Goal: Check status: Check status

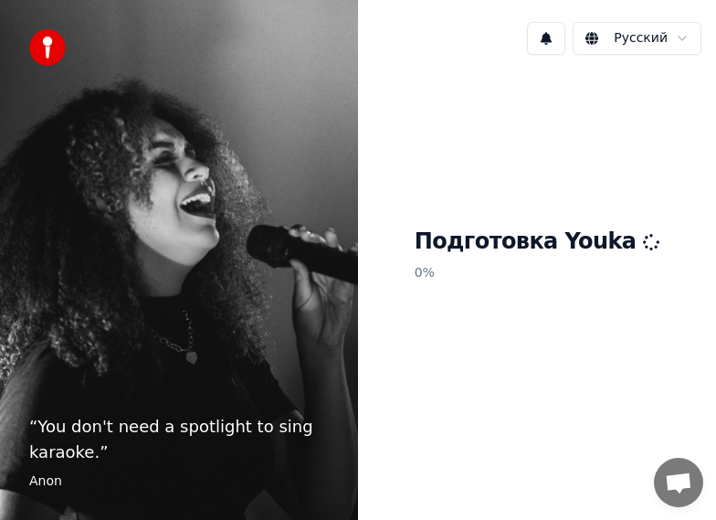
click at [680, 479] on span "Открытый чат" at bounding box center [678, 484] width 29 height 24
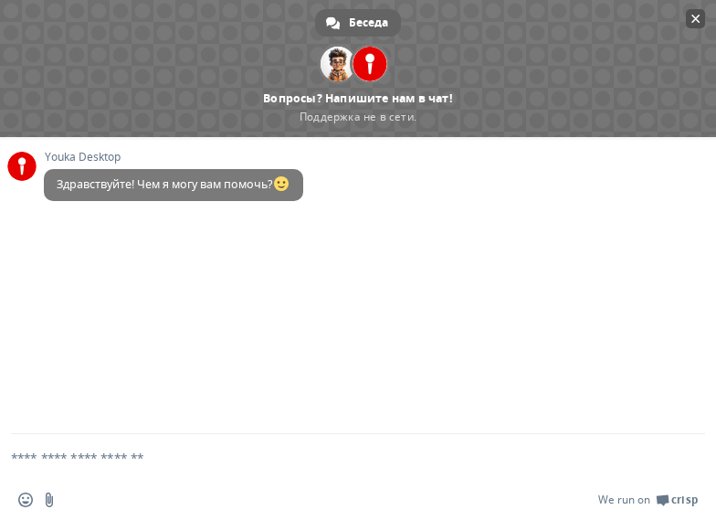
click at [696, 15] on span "Закрыть чат" at bounding box center [695, 19] width 9 height 12
